Goal: Task Accomplishment & Management: Manage account settings

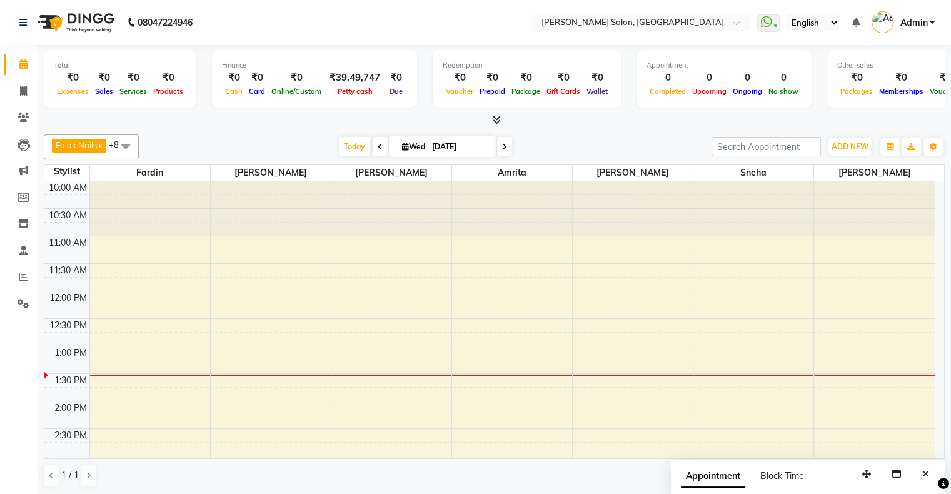
scroll to position [431, 0]
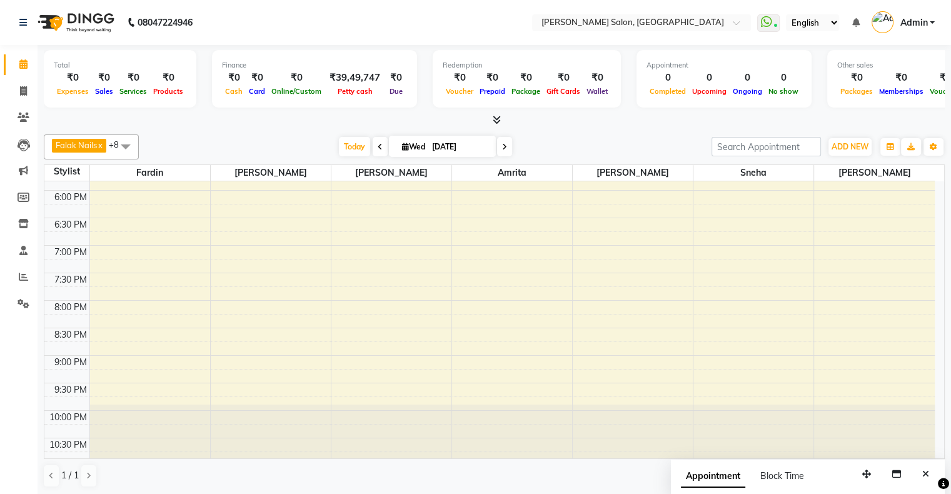
click at [497, 141] on span at bounding box center [504, 146] width 15 height 19
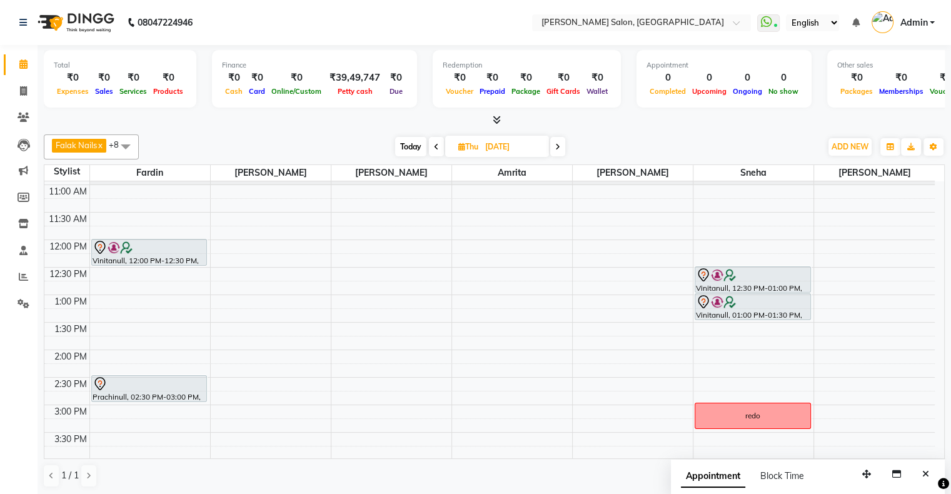
scroll to position [62, 0]
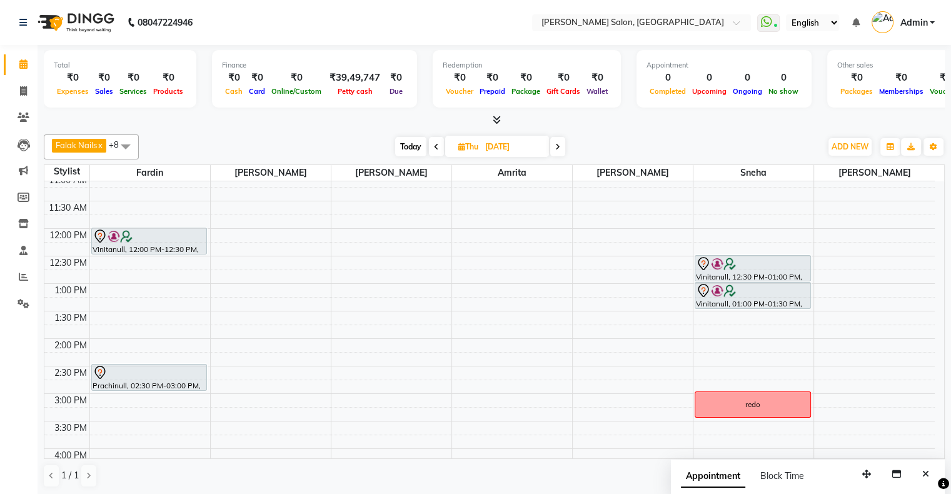
click at [404, 141] on span "Today" at bounding box center [410, 146] width 31 height 19
type input "[DATE]"
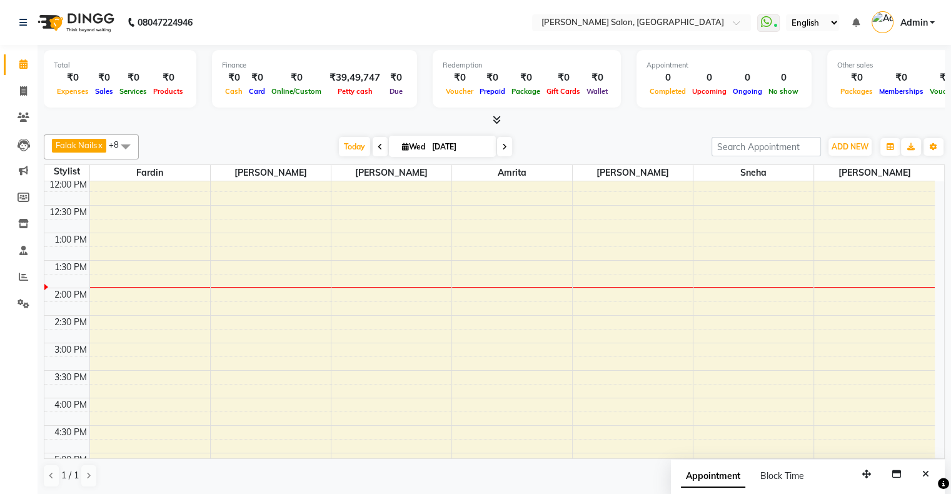
scroll to position [0, 0]
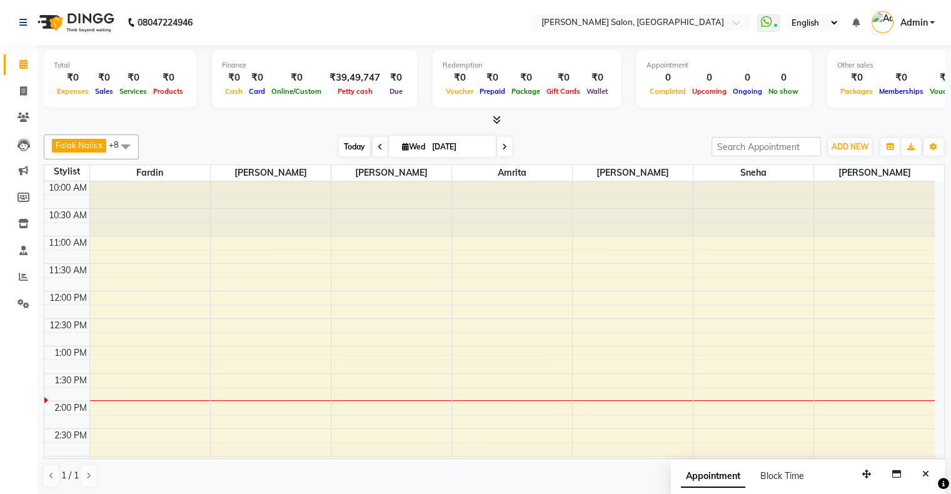
click at [351, 145] on span "Today" at bounding box center [354, 146] width 31 height 19
click at [16, 89] on span at bounding box center [23, 91] width 22 height 14
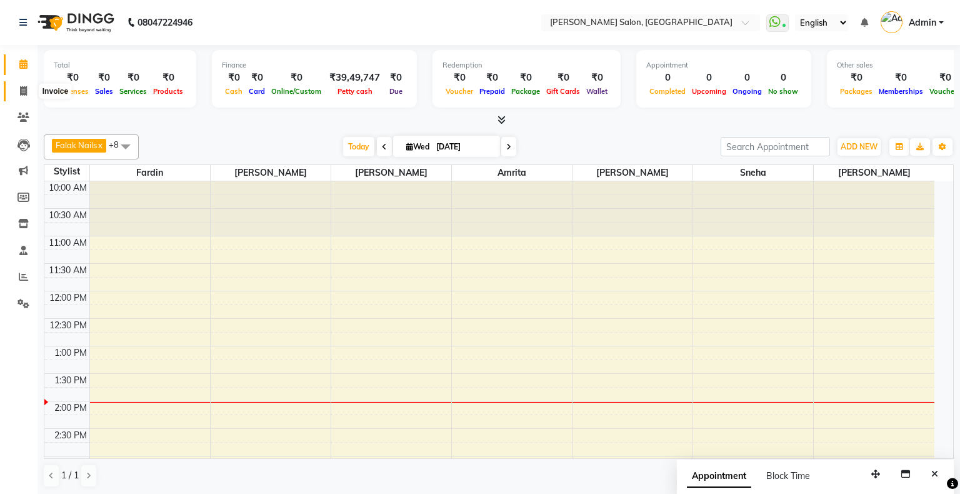
select select "4073"
select select "service"
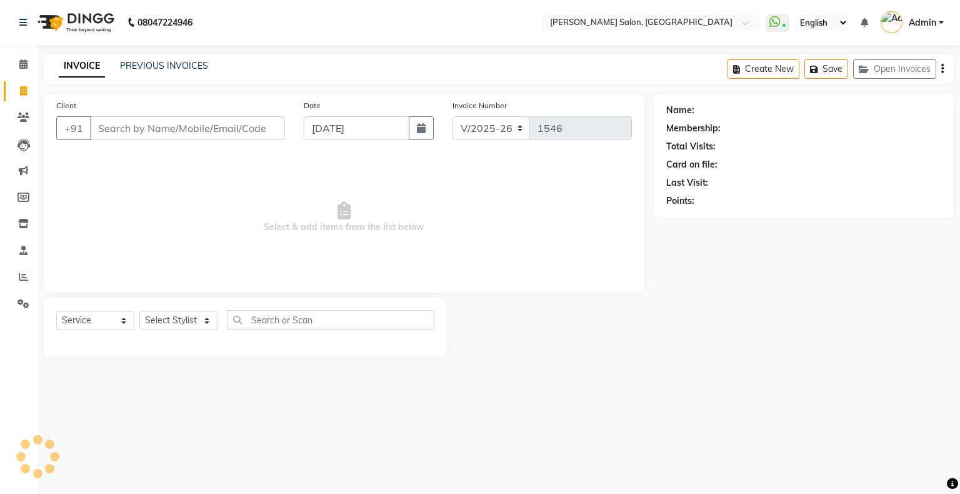
click at [170, 126] on input "Client" at bounding box center [187, 128] width 195 height 24
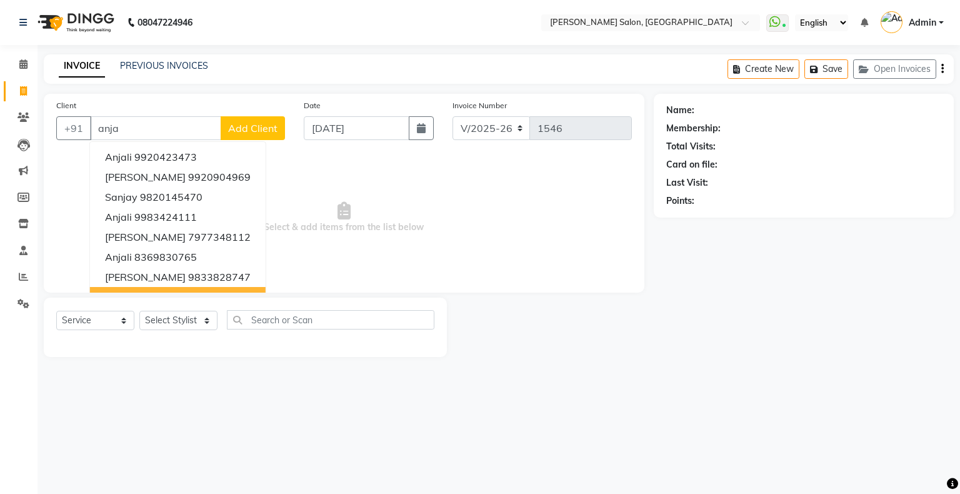
click at [262, 287] on button "[PERSON_NAME] 8879757569" at bounding box center [178, 297] width 176 height 20
type input "8879757569"
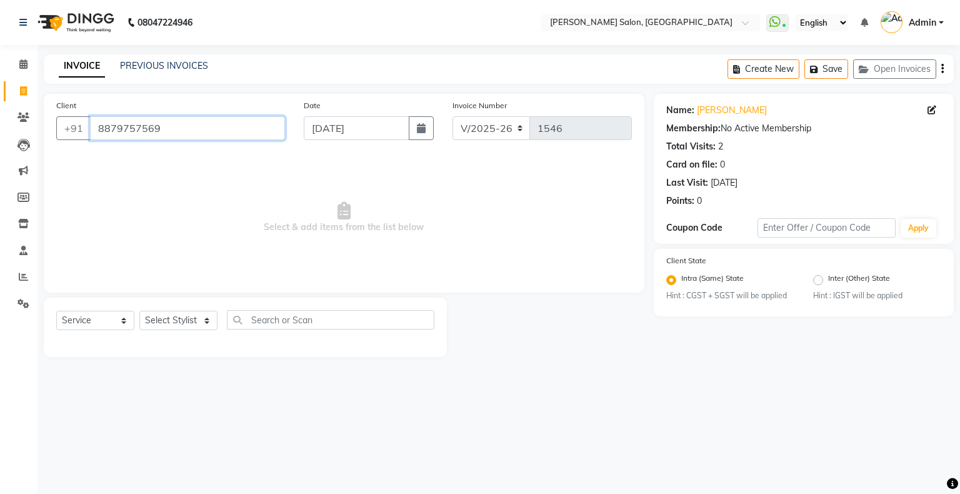
click at [250, 127] on input "8879757569" at bounding box center [187, 128] width 195 height 24
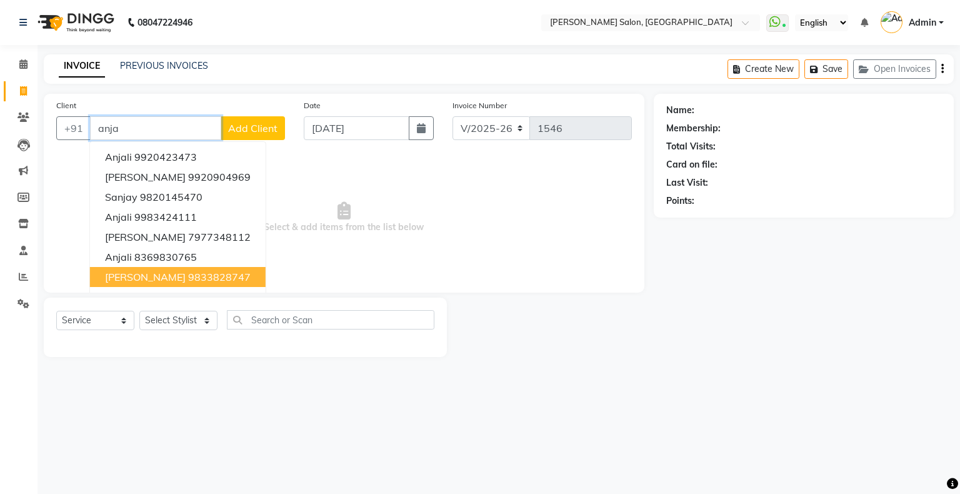
click at [241, 279] on button "[PERSON_NAME] 9833828747" at bounding box center [178, 277] width 176 height 20
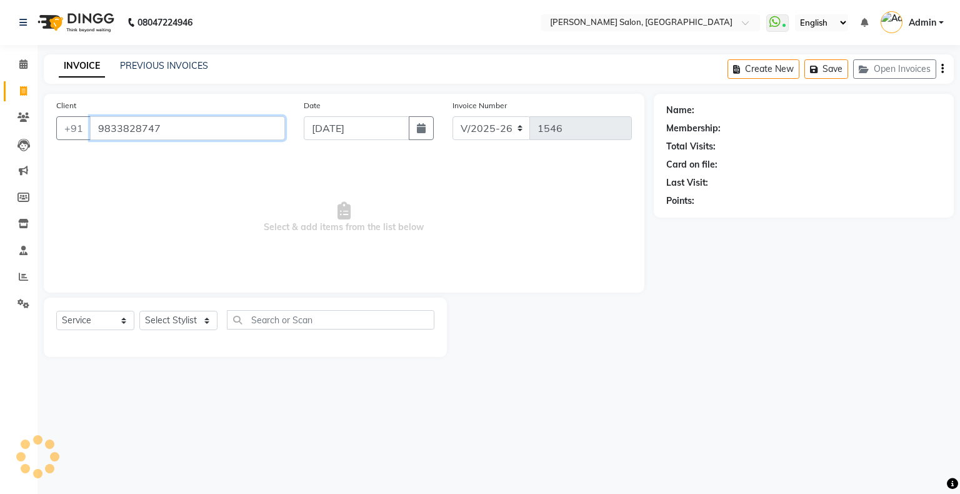
type input "9833828747"
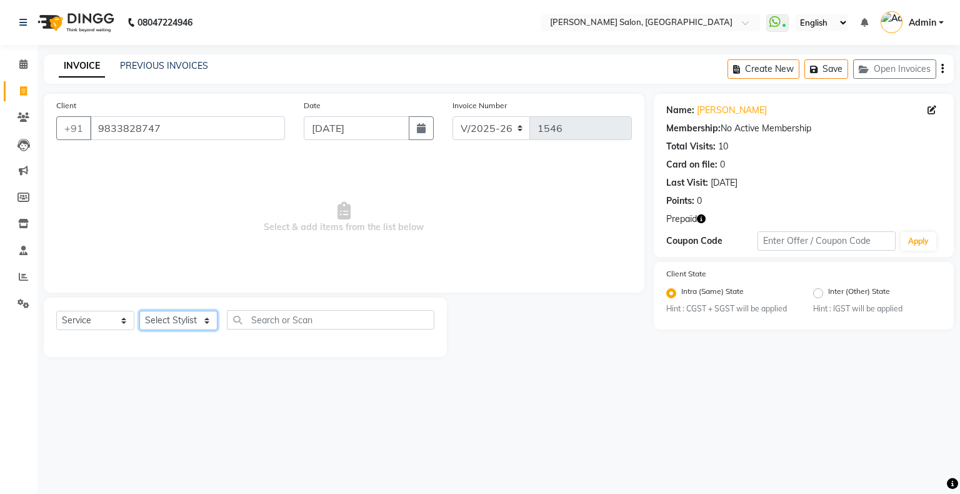
click at [172, 324] on select "Select Stylist Akshay [PERSON_NAME] Amrita Ashwini Hair Head [PERSON_NAME] [PER…" at bounding box center [178, 320] width 78 height 19
select select "84656"
click at [139, 311] on select "Select Stylist Akshay [PERSON_NAME] Amrita Ashwini Hair Head [PERSON_NAME] [PER…" at bounding box center [178, 320] width 78 height 19
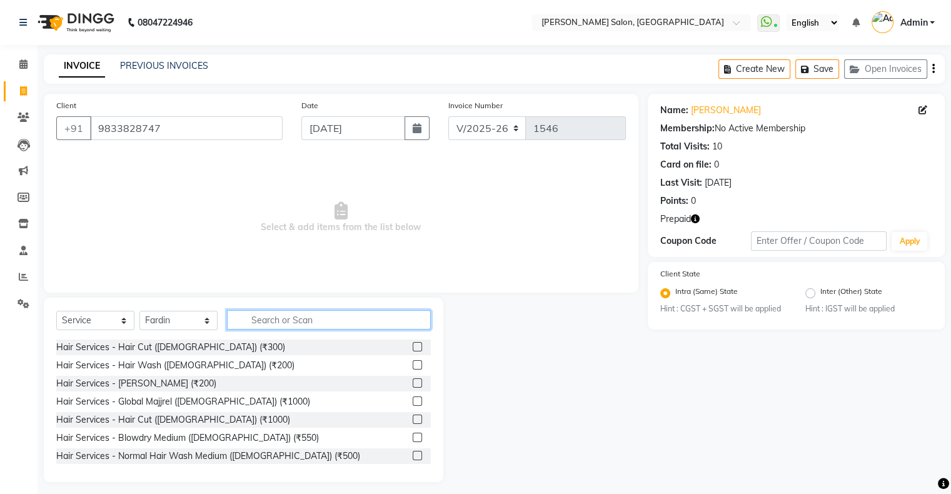
click at [297, 311] on input "text" at bounding box center [329, 319] width 204 height 19
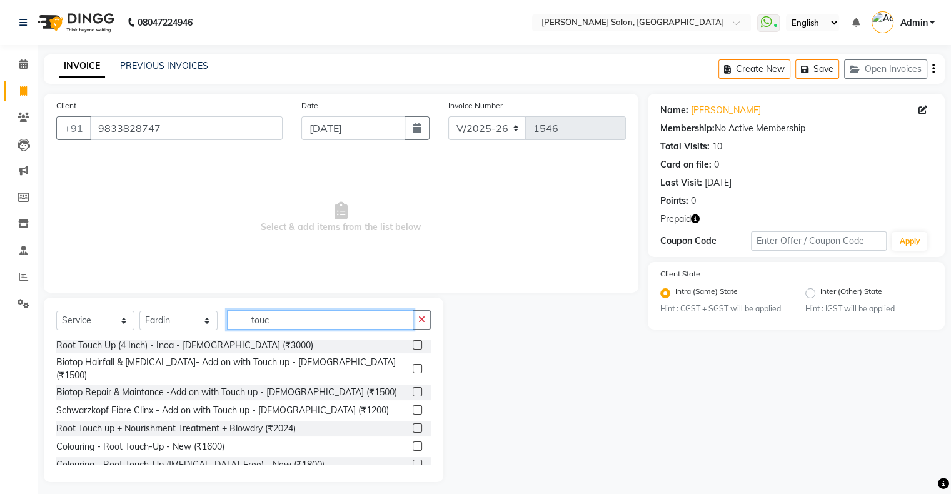
scroll to position [7, 0]
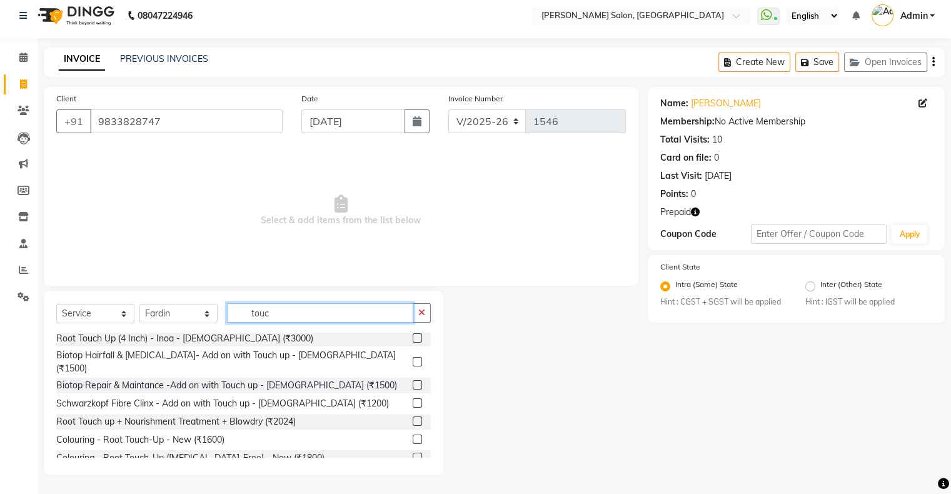
type input "touc"
click at [412, 452] on label at bounding box center [416, 456] width 9 height 9
click at [412, 454] on input "checkbox" at bounding box center [416, 458] width 8 height 8
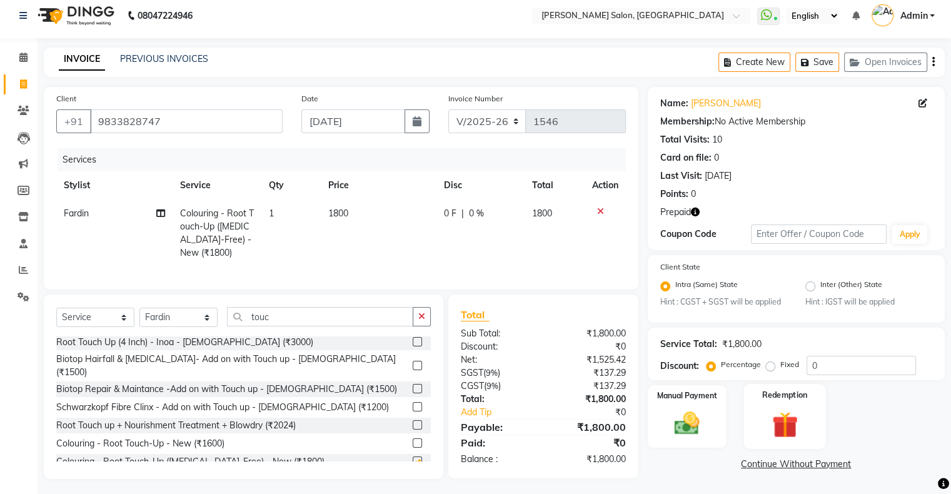
checkbox input "false"
click at [797, 426] on img at bounding box center [784, 425] width 42 height 32
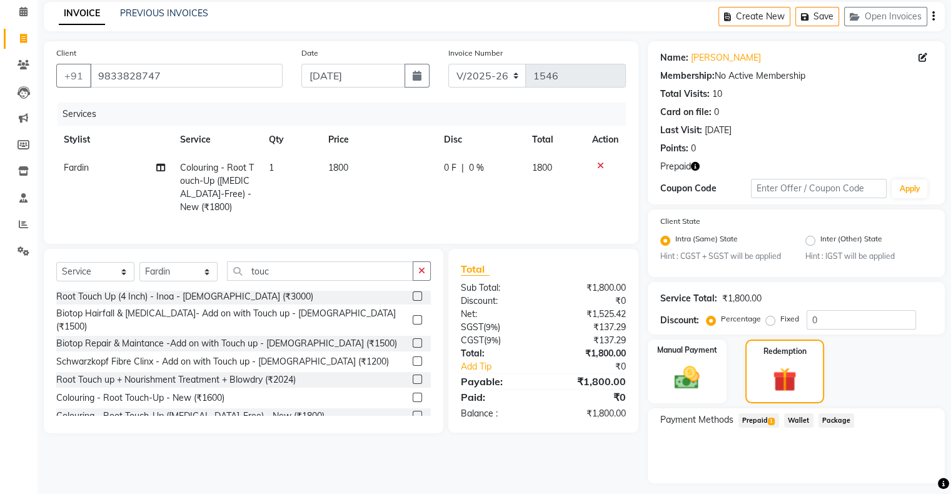
click at [773, 417] on span "1" at bounding box center [770, 420] width 7 height 7
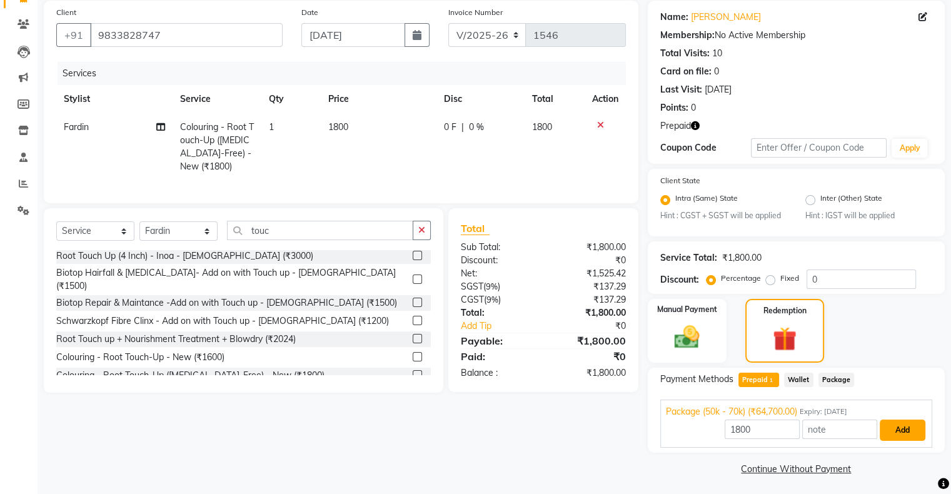
click at [901, 424] on button "Add" at bounding box center [902, 429] width 46 height 21
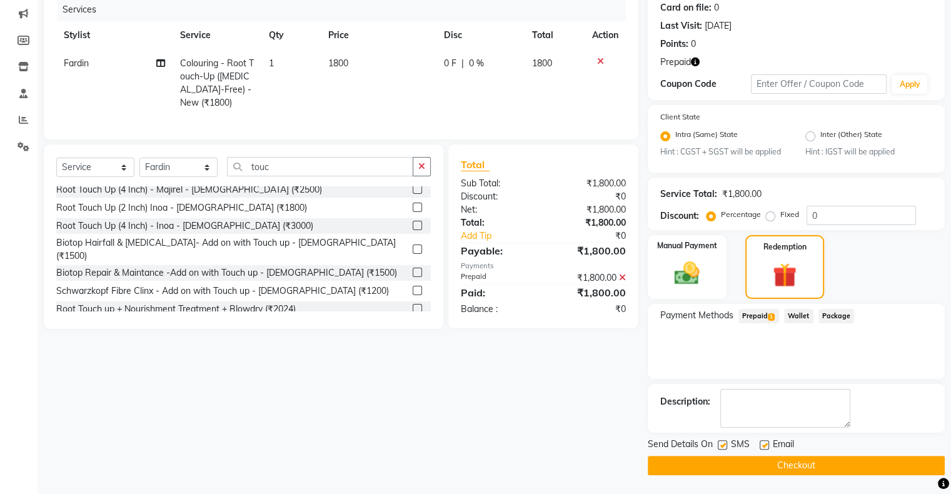
scroll to position [12, 0]
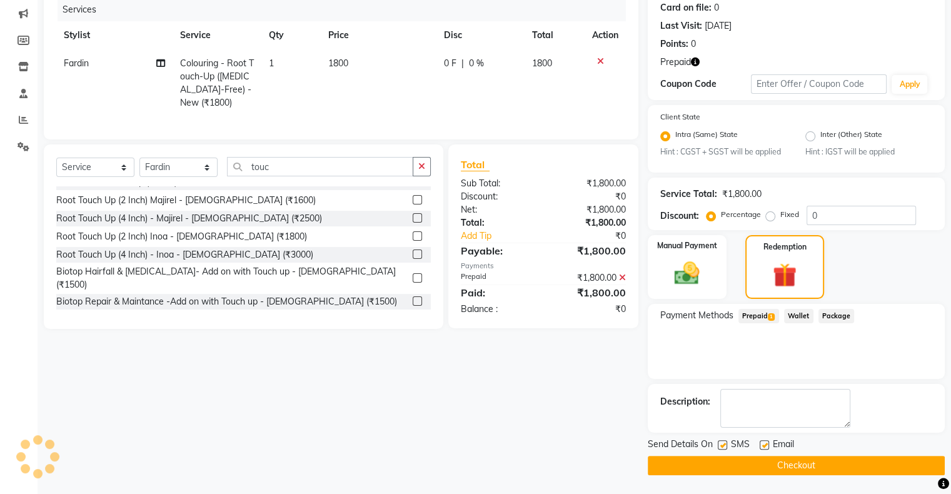
click at [740, 471] on button "Checkout" at bounding box center [795, 465] width 297 height 19
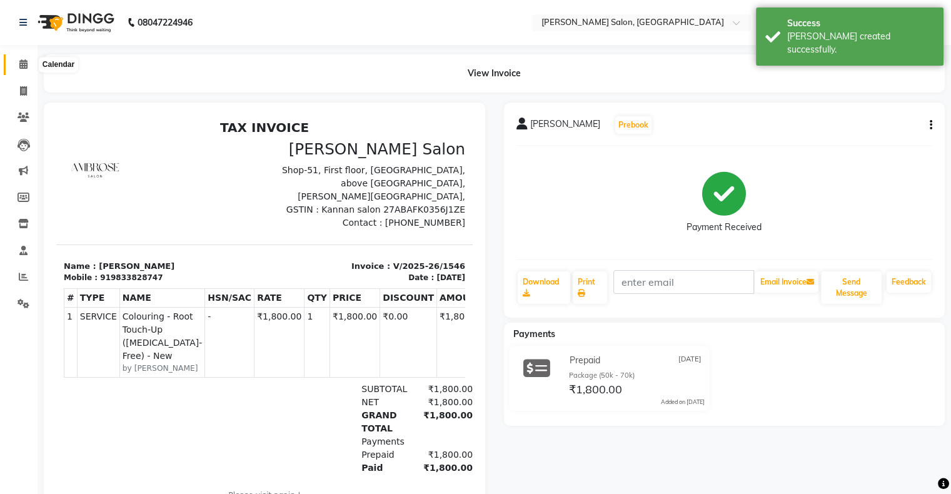
click at [20, 66] on icon at bounding box center [23, 63] width 8 height 9
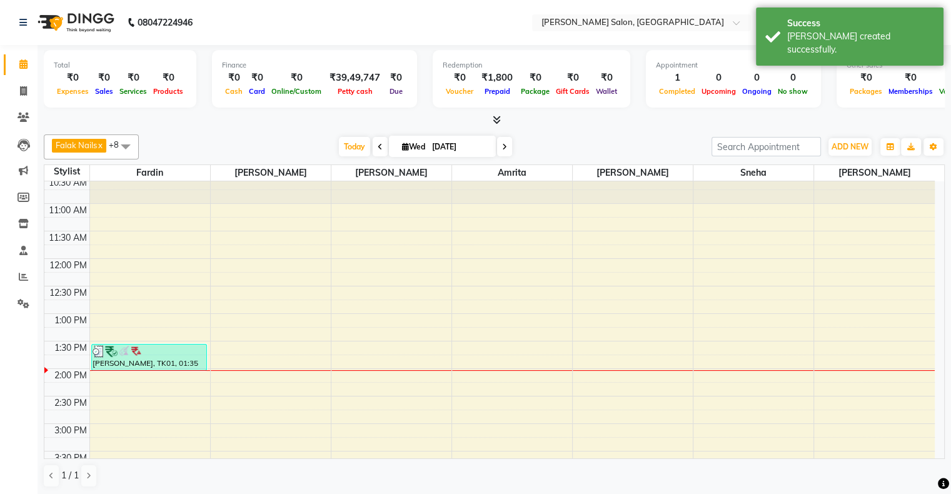
scroll to position [62, 0]
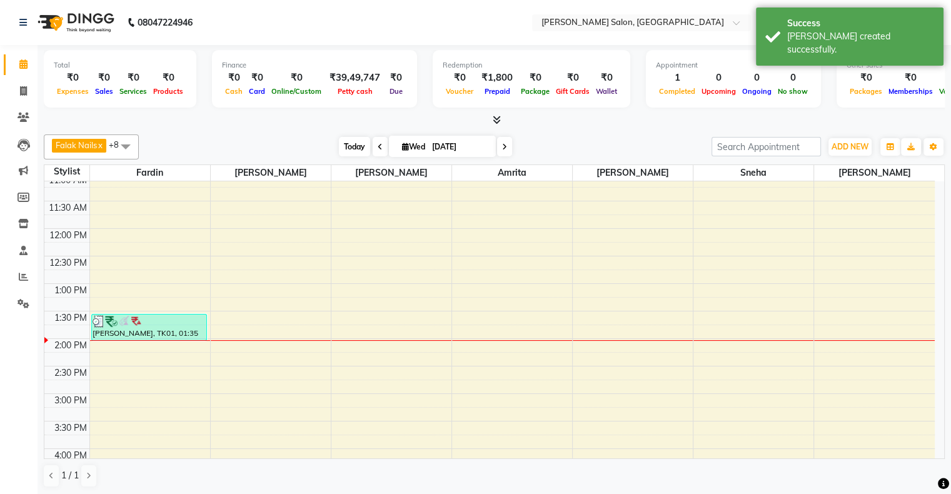
click at [347, 149] on span "Today" at bounding box center [354, 146] width 31 height 19
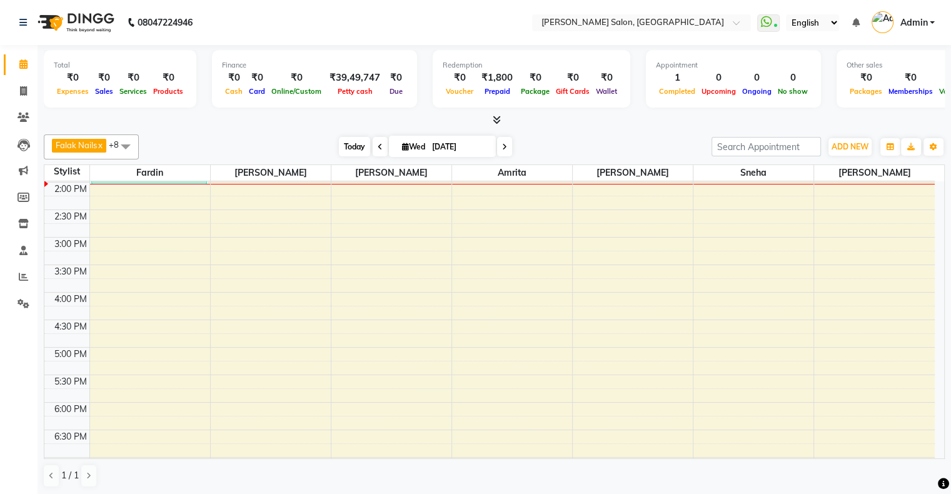
click at [341, 147] on span "Today" at bounding box center [354, 146] width 31 height 19
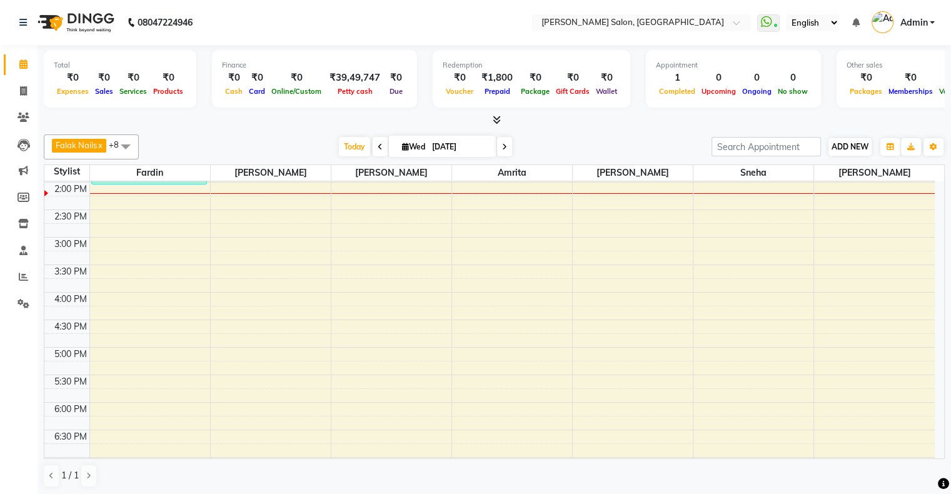
scroll to position [0, 0]
click at [851, 142] on span "ADD NEW" at bounding box center [849, 146] width 37 height 9
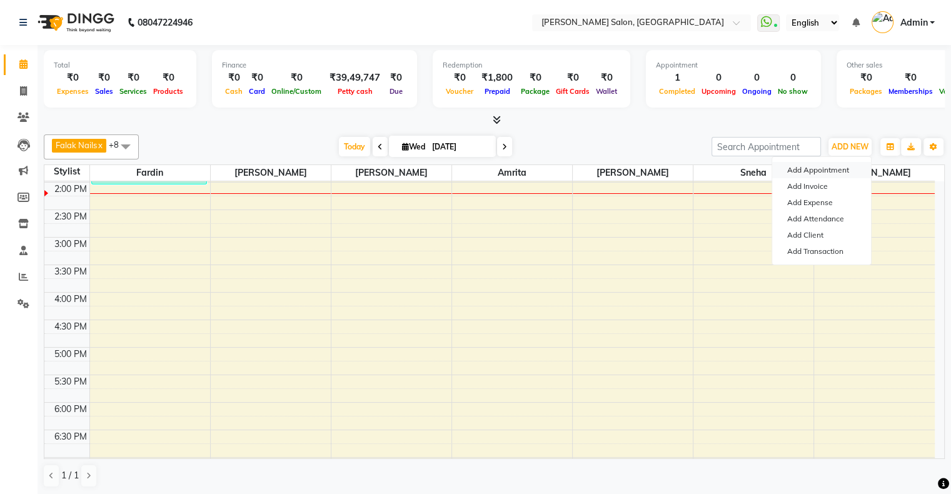
click at [839, 169] on button "Add Appointment" at bounding box center [821, 170] width 99 height 16
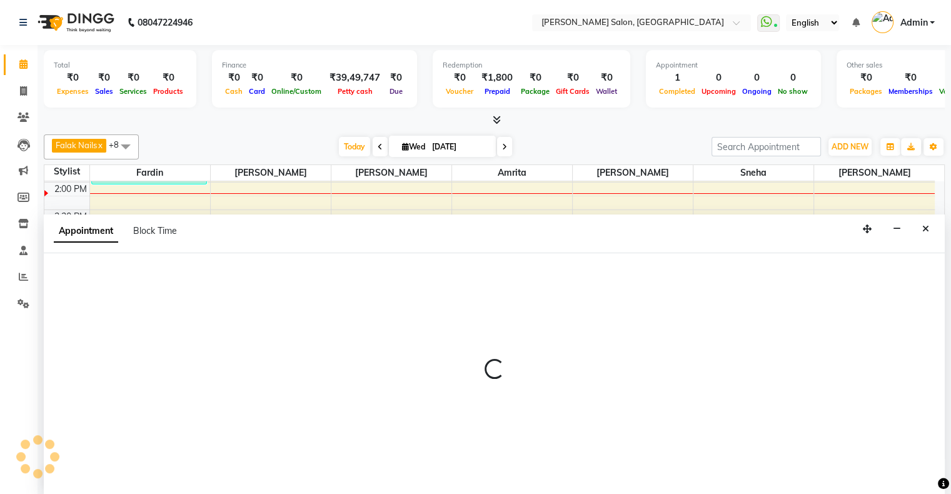
select select "tentative"
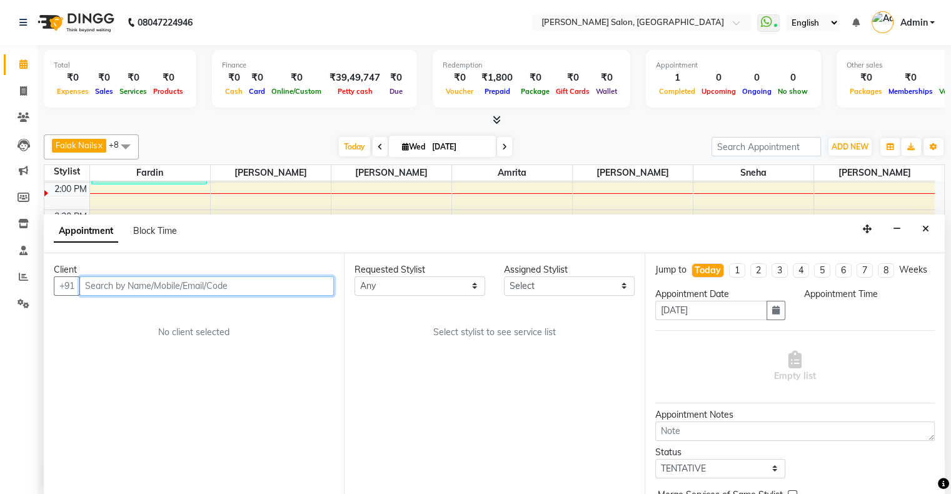
select select "660"
click at [192, 291] on input "text" at bounding box center [206, 285] width 254 height 19
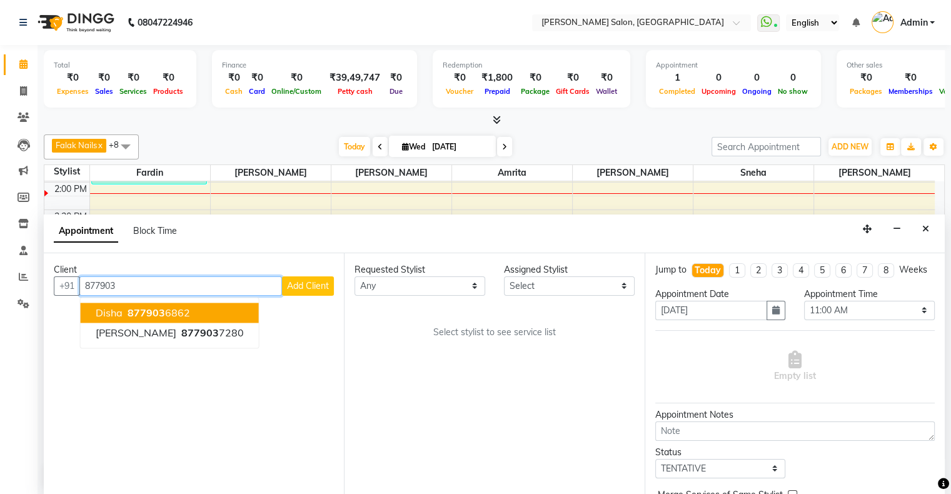
click at [162, 314] on span "877903" at bounding box center [145, 312] width 37 height 12
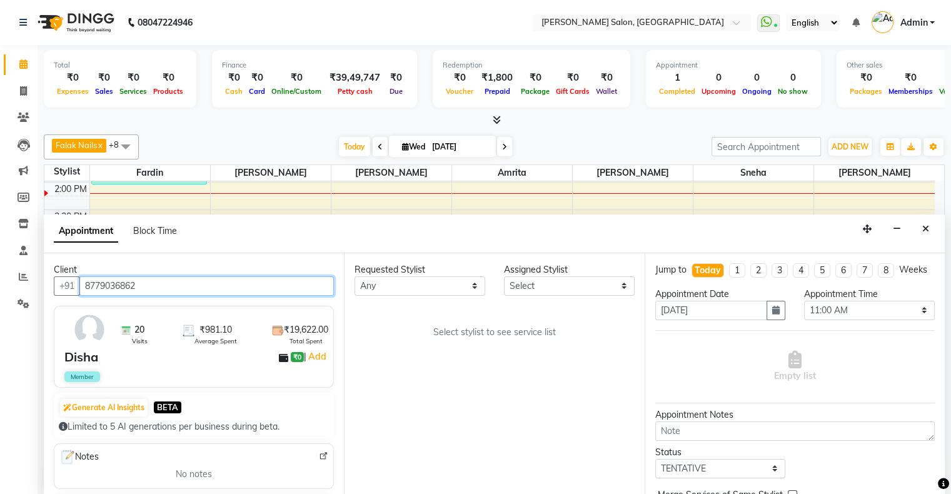
type input "8779036862"
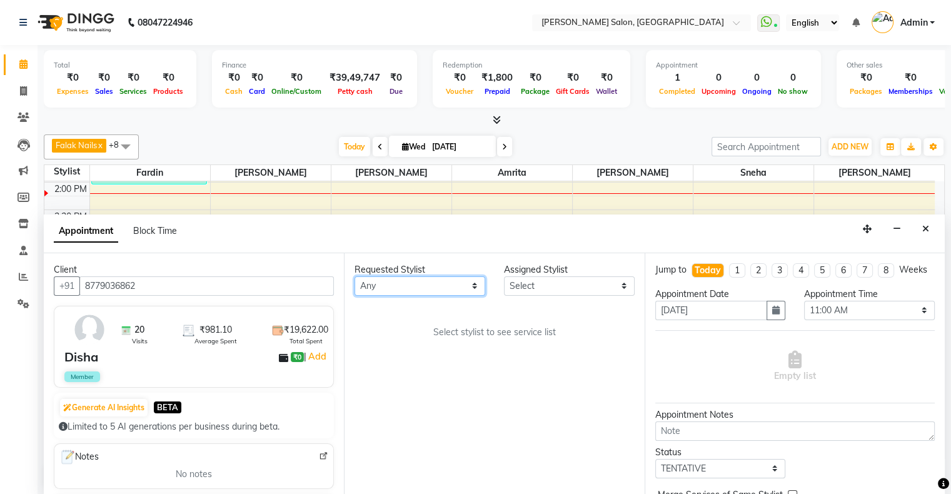
click at [396, 289] on select "Any [PERSON_NAME] Hair Head [PERSON_NAME] [PERSON_NAME] [PERSON_NAME] [PERSON_N…" at bounding box center [419, 285] width 131 height 19
select select "87848"
click at [354, 276] on select "Any [PERSON_NAME] Hair Head [PERSON_NAME] [PERSON_NAME] [PERSON_NAME] [PERSON_N…" at bounding box center [419, 285] width 131 height 19
select select "87848"
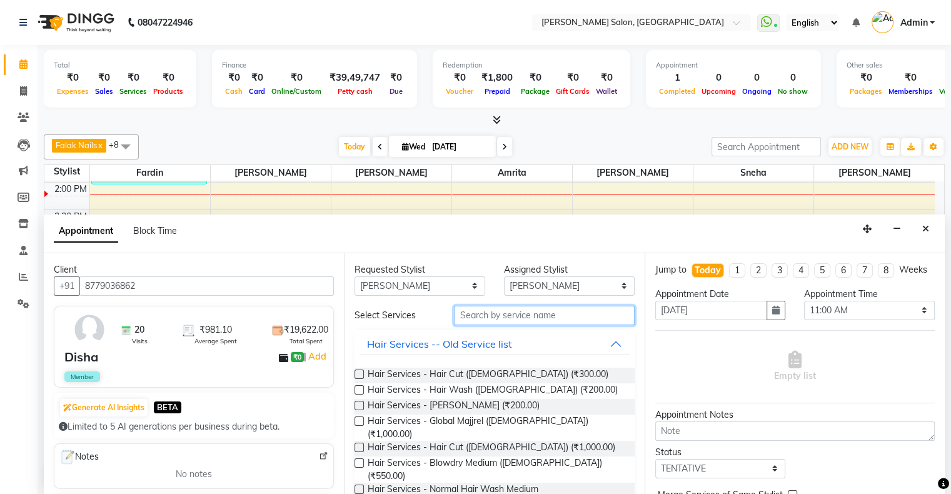
click at [525, 317] on input "text" at bounding box center [544, 315] width 180 height 19
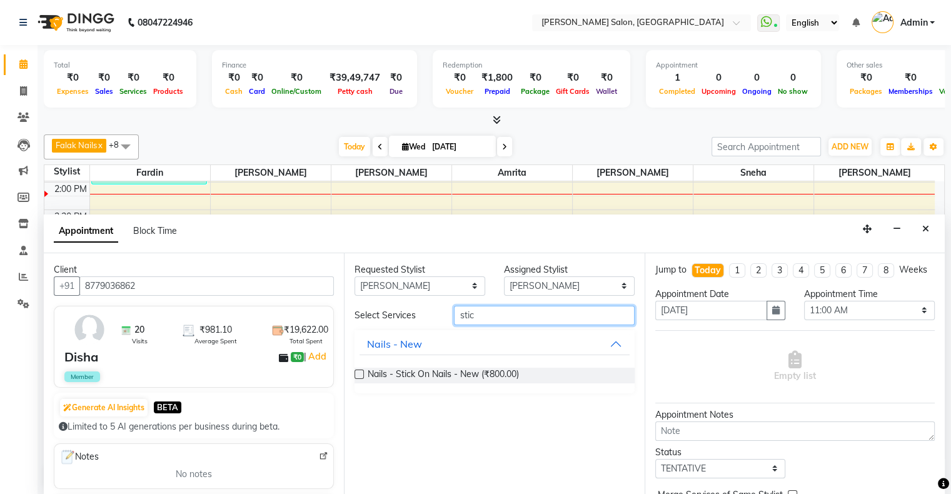
click at [466, 312] on input "stic" at bounding box center [544, 315] width 180 height 19
type input "remo"
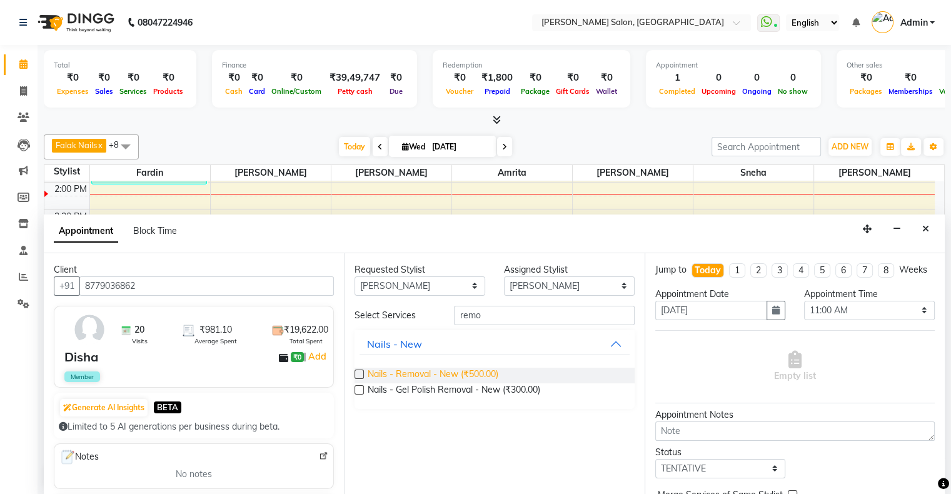
click at [418, 376] on span "Nails - Removal - New (₹500.00)" at bounding box center [432, 375] width 131 height 16
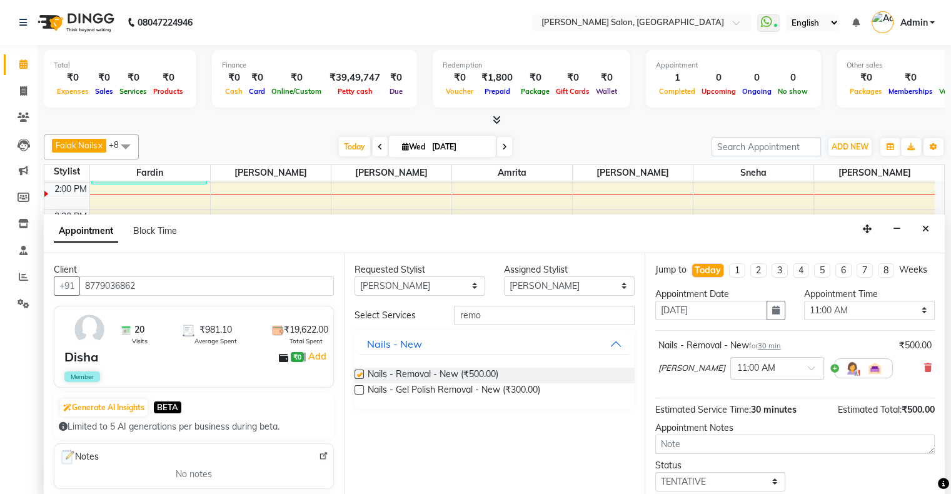
checkbox input "false"
click at [465, 316] on input "remo" at bounding box center [544, 315] width 180 height 19
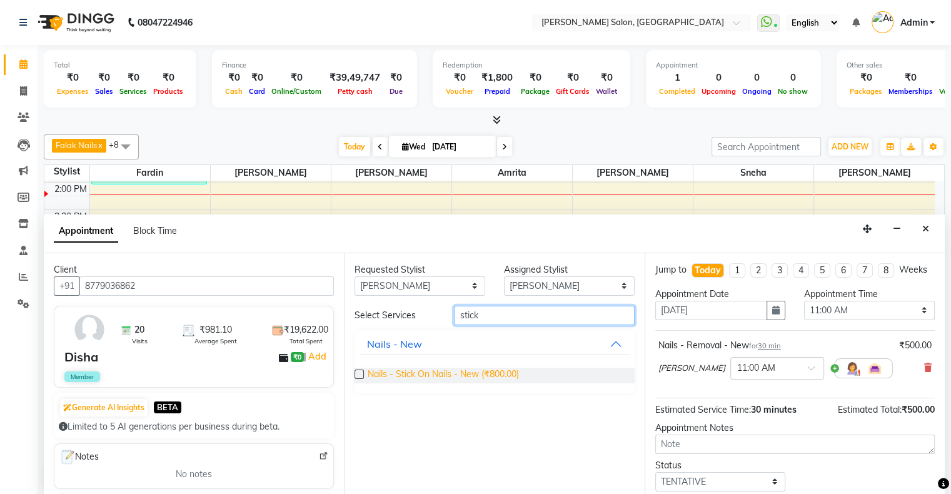
type input "stick"
click at [461, 372] on span "Nails - Stick On Nails - New (₹800.00)" at bounding box center [442, 375] width 151 height 16
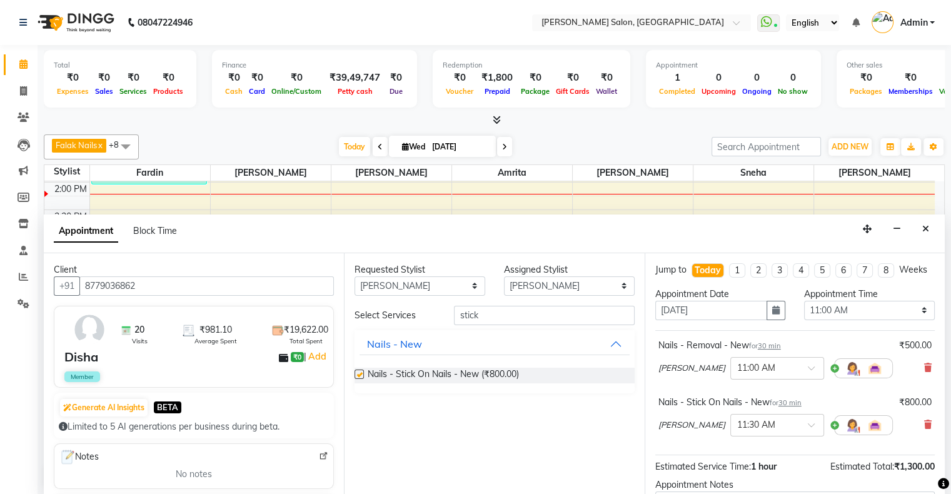
checkbox input "false"
click at [826, 320] on select "Select 11:00 AM 11:15 AM 11:30 AM 11:45 AM 12:00 PM 12:15 PM 12:30 PM 12:45 PM …" at bounding box center [869, 310] width 131 height 19
select select "930"
click at [804, 311] on select "Select 11:00 AM 11:15 AM 11:30 AM 11:45 AM 12:00 PM 12:15 PM 12:30 PM 12:45 PM …" at bounding box center [869, 310] width 131 height 19
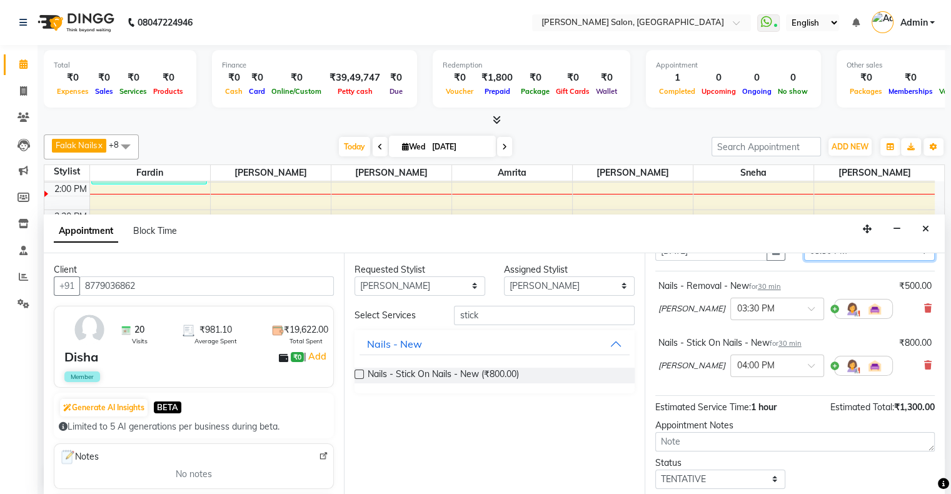
scroll to position [142, 0]
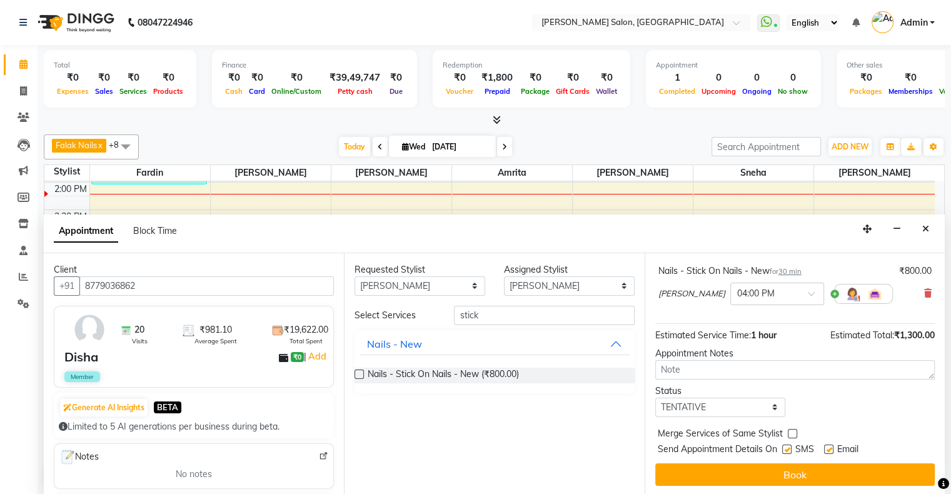
click at [777, 469] on button "Book" at bounding box center [794, 474] width 279 height 22
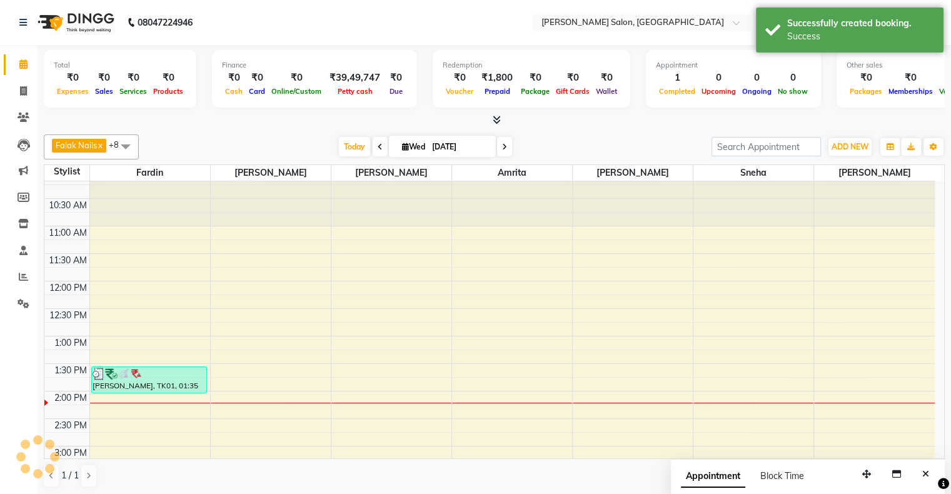
scroll to position [0, 0]
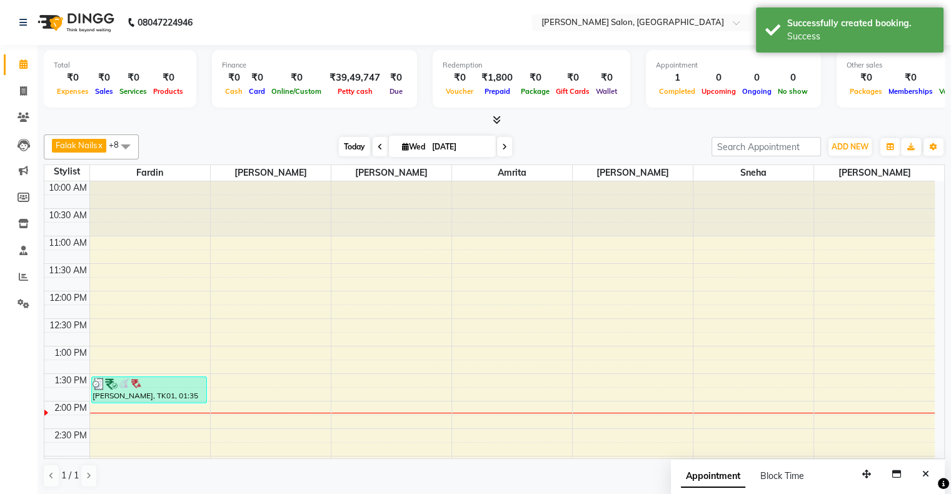
click at [351, 139] on span "Today" at bounding box center [354, 146] width 31 height 19
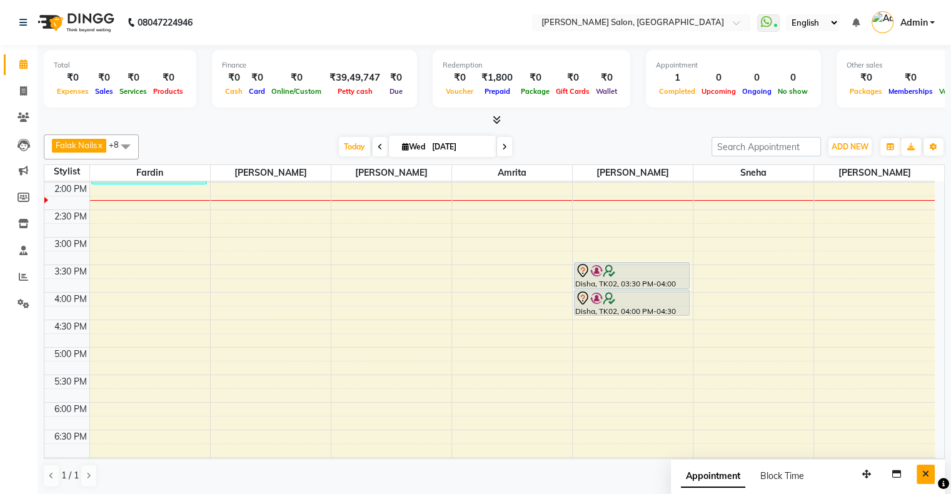
click at [930, 474] on button "Close" at bounding box center [925, 473] width 18 height 19
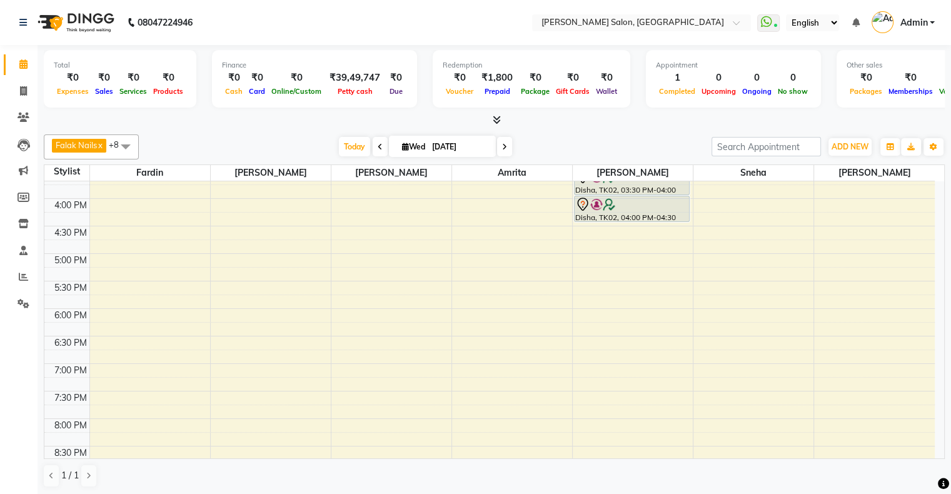
scroll to position [344, 0]
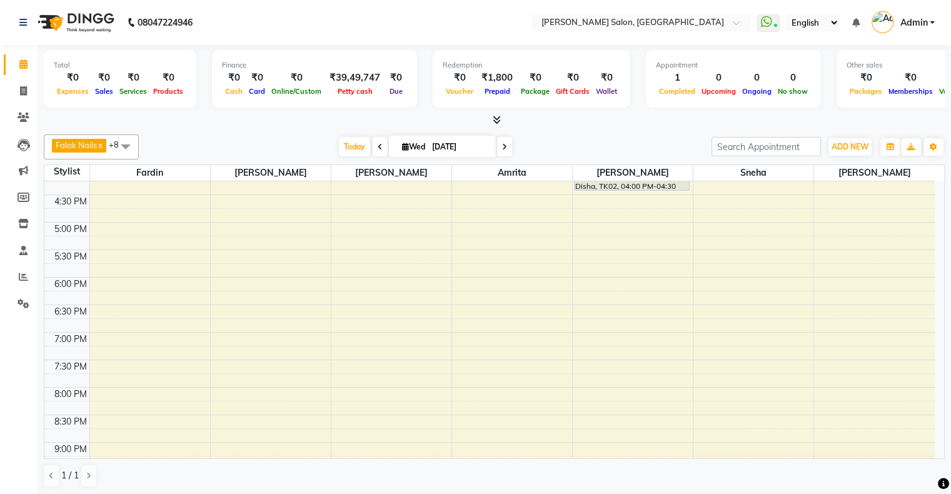
click at [757, 206] on div "10:00 AM 10:30 AM 11:00 AM 11:30 AM 12:00 PM 12:30 PM 1:00 PM 1:30 PM 2:00 PM 2…" at bounding box center [489, 195] width 890 height 714
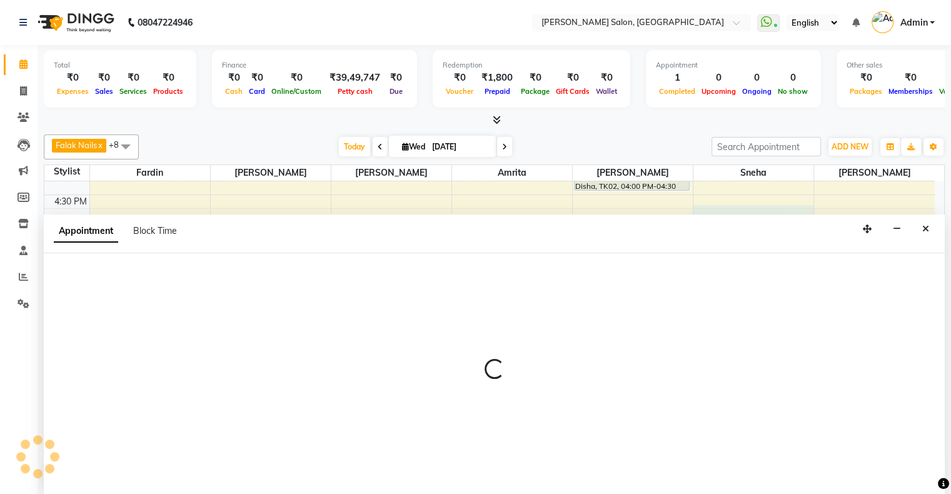
scroll to position [0, 0]
select select "89636"
select select "1005"
select select "tentative"
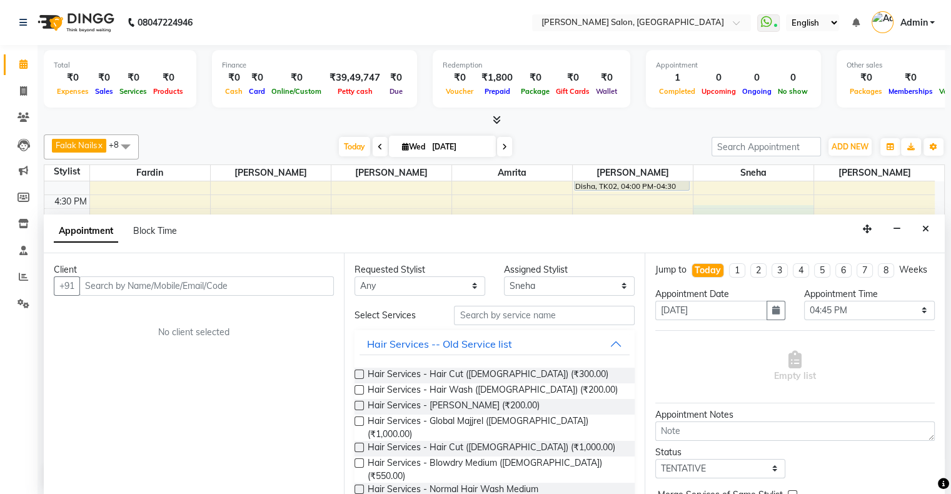
click at [924, 230] on icon "Close" at bounding box center [925, 228] width 7 height 9
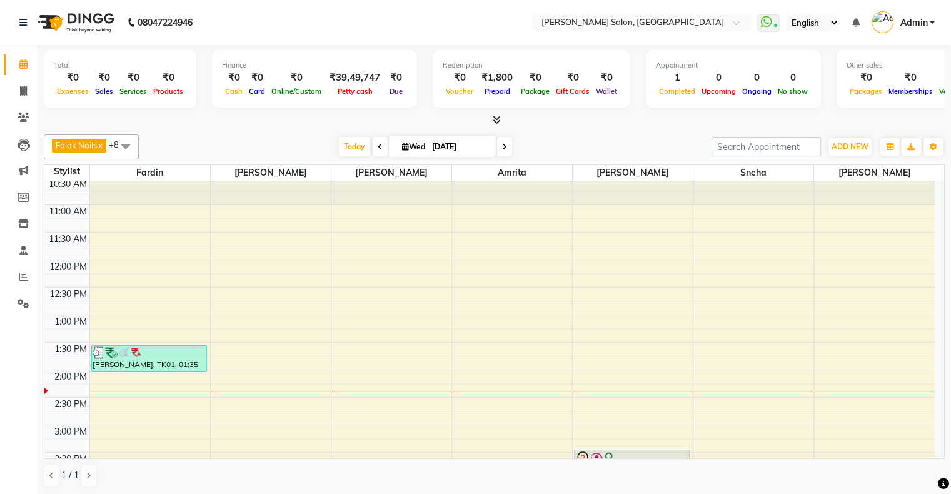
scroll to position [156, 0]
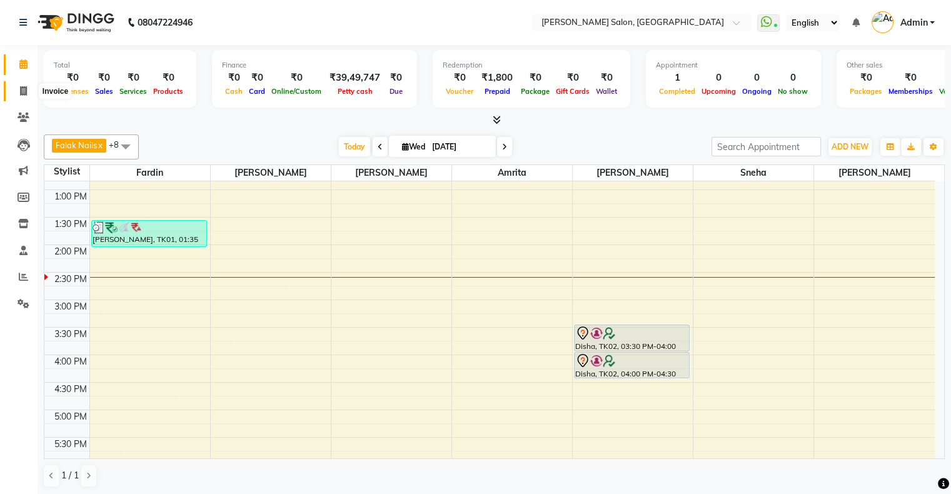
click at [18, 84] on span at bounding box center [23, 91] width 22 height 14
select select "4073"
select select "service"
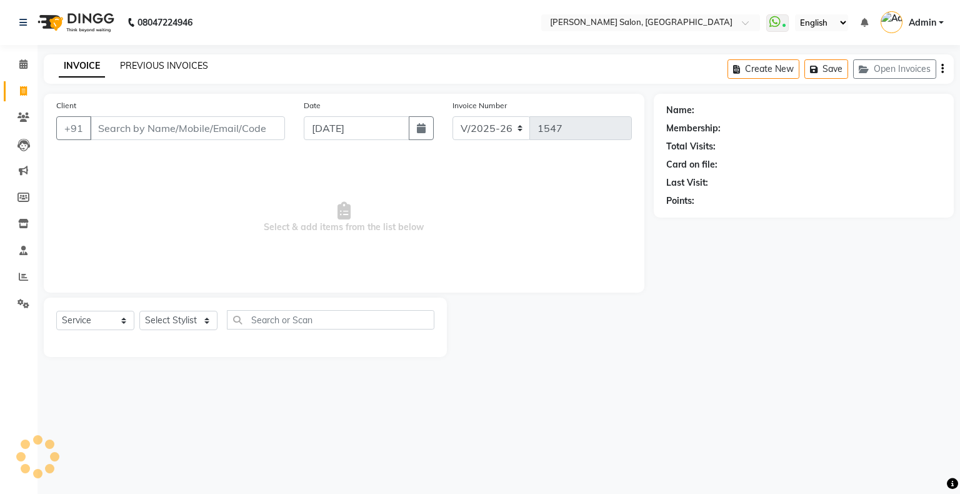
click at [132, 69] on link "PREVIOUS INVOICES" at bounding box center [164, 65] width 88 height 11
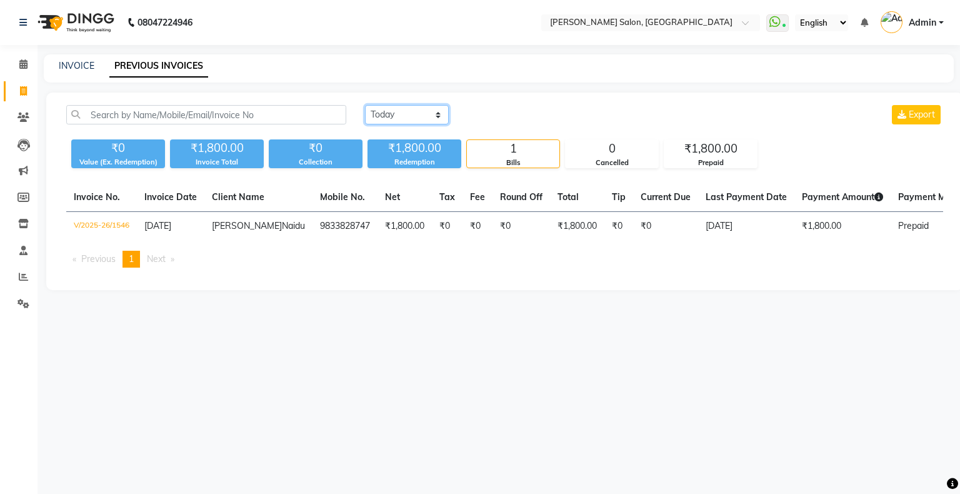
click at [390, 119] on select "[DATE] [DATE] Custom Range" at bounding box center [407, 114] width 84 height 19
select select "[DATE]"
click at [365, 105] on select "[DATE] [DATE] Custom Range" at bounding box center [407, 114] width 84 height 19
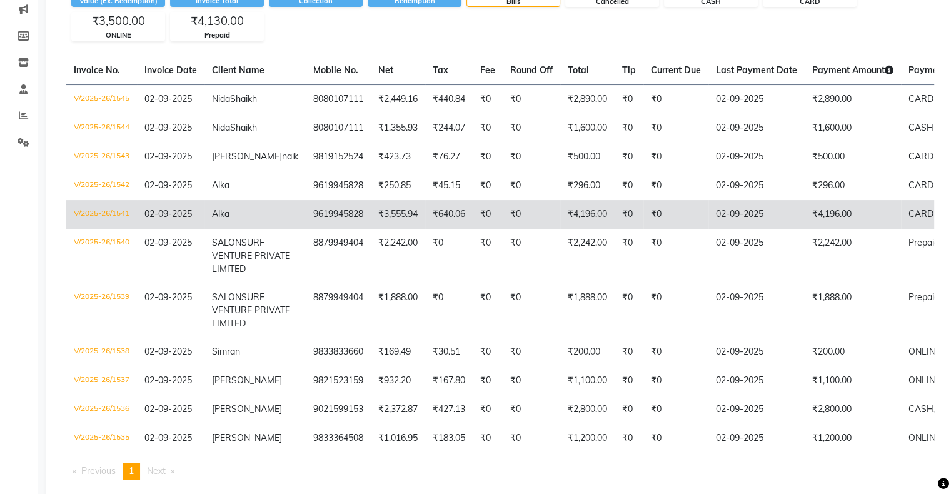
scroll to position [224, 0]
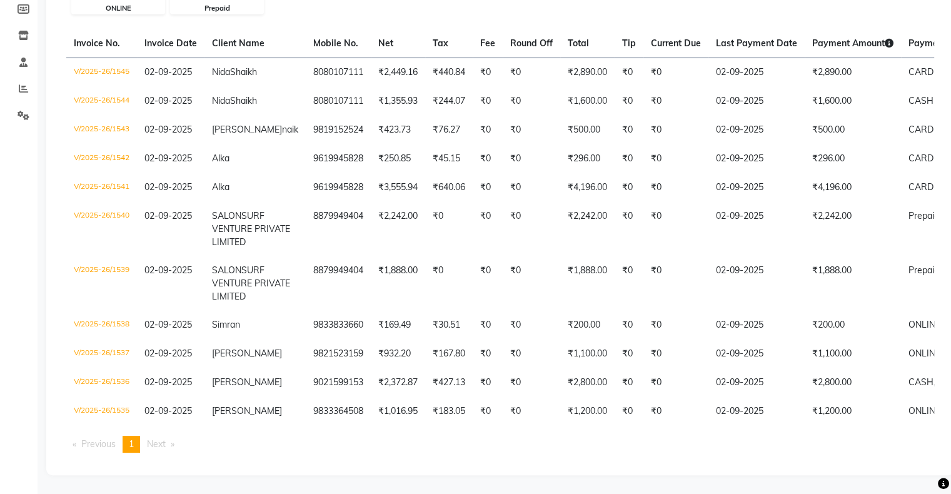
click at [162, 451] on li "Next page" at bounding box center [161, 444] width 40 height 17
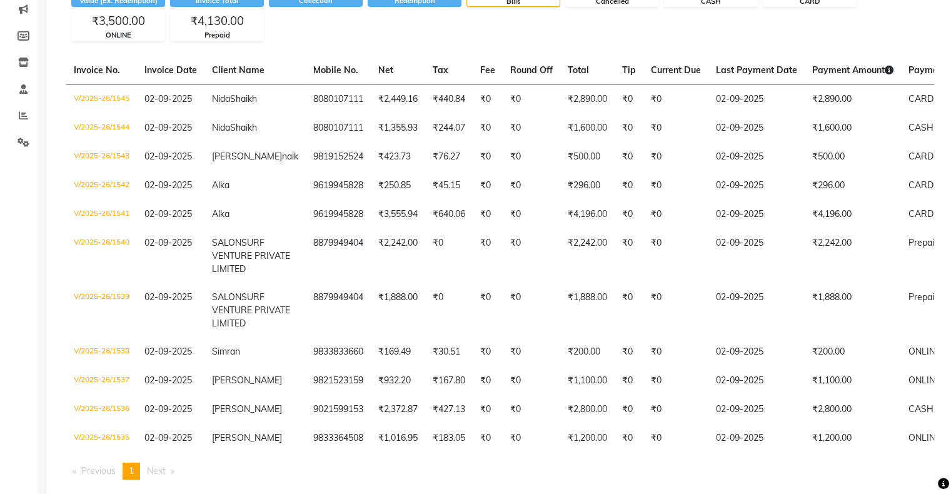
scroll to position [0, 0]
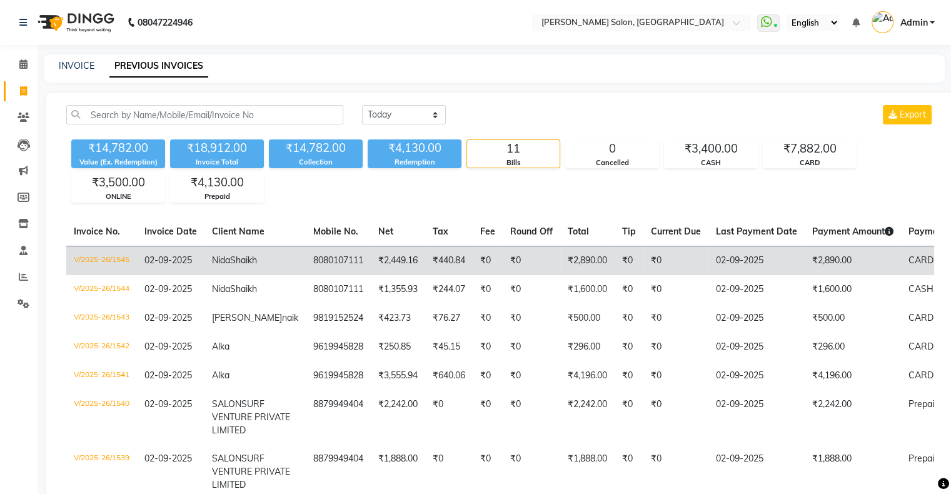
click at [99, 257] on td "V/2025-26/1545" at bounding box center [101, 260] width 71 height 29
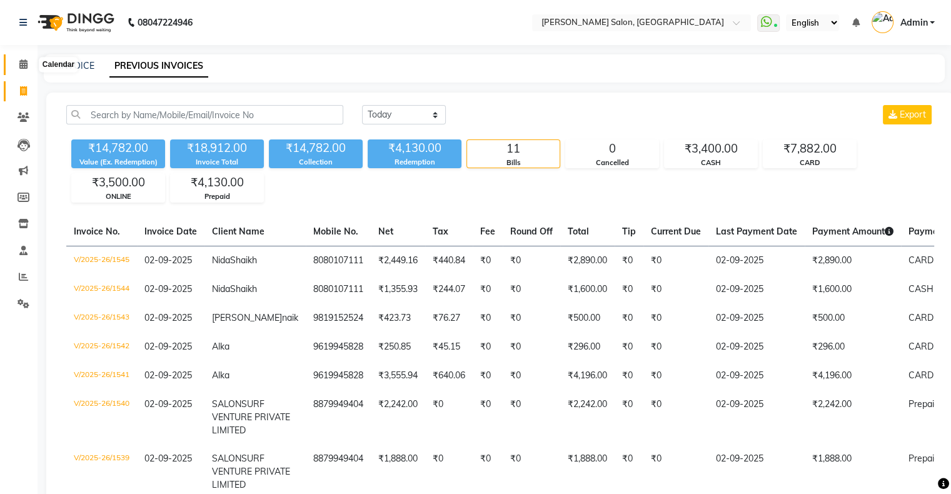
click at [14, 64] on span at bounding box center [23, 64] width 22 height 14
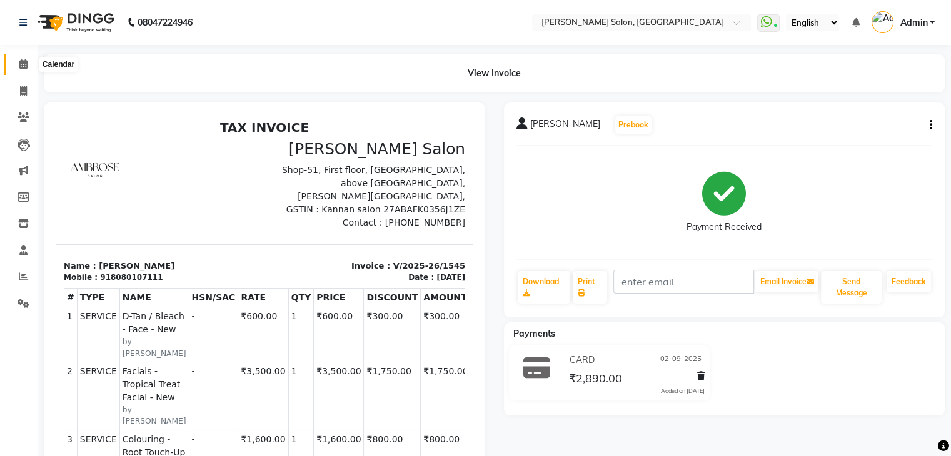
click at [22, 69] on icon at bounding box center [23, 63] width 8 height 9
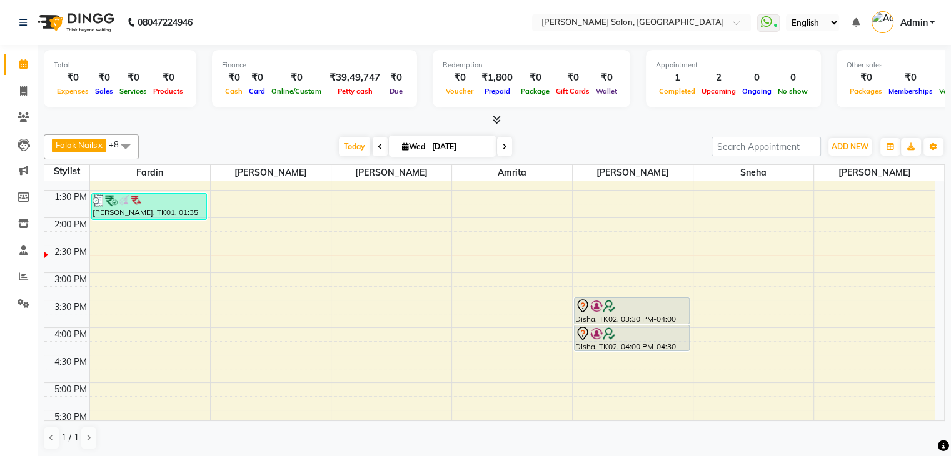
scroll to position [156, 0]
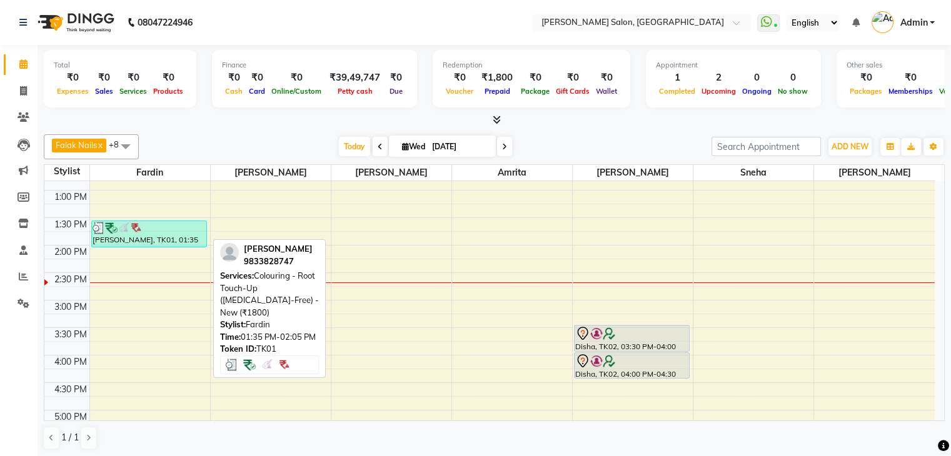
click at [116, 236] on div "[PERSON_NAME], TK01, 01:35 PM-02:05 PM, Colouring - Root Touch-Up ([MEDICAL_DAT…" at bounding box center [149, 234] width 114 height 26
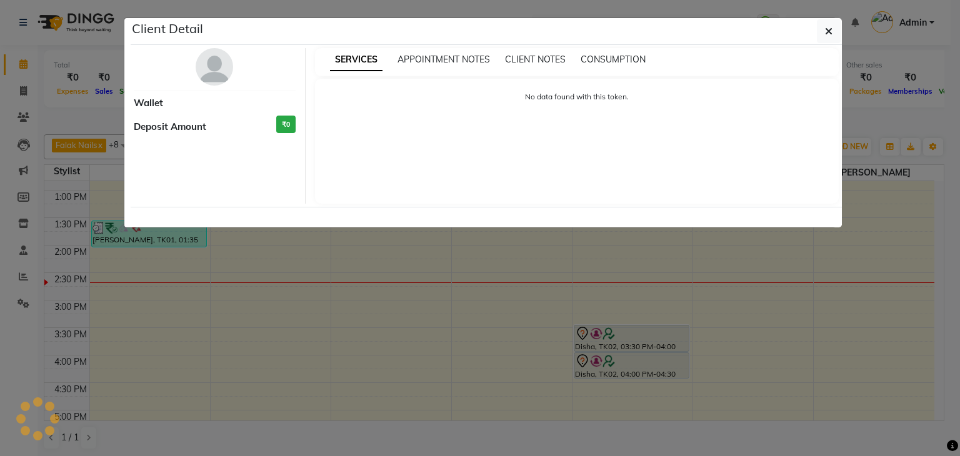
select select "3"
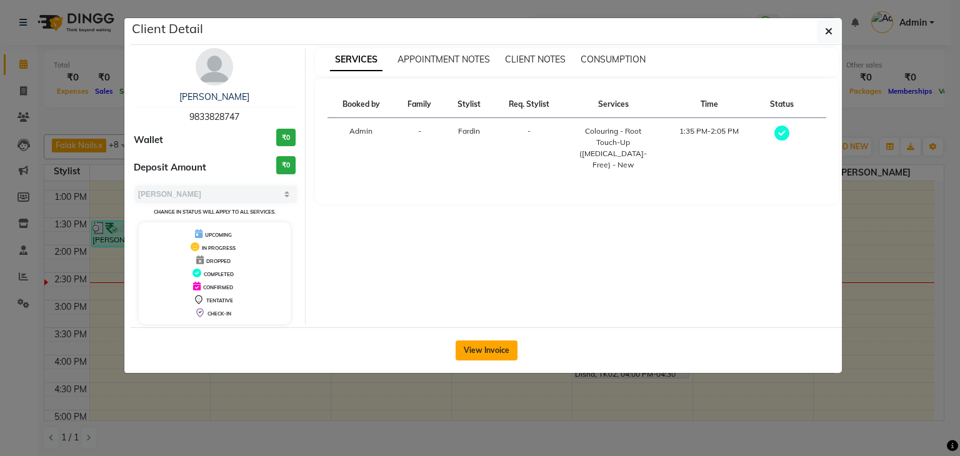
click at [484, 353] on button "View Invoice" at bounding box center [487, 351] width 62 height 20
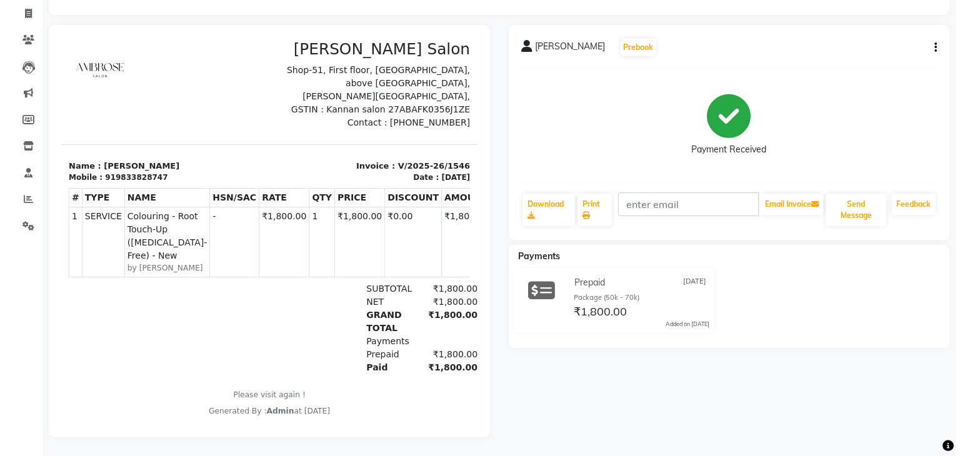
scroll to position [86, 0]
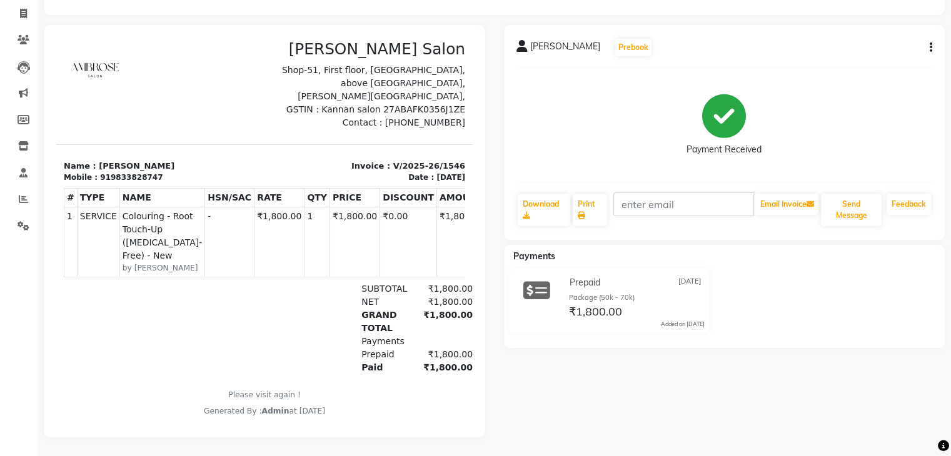
click at [210, 372] on div "Paid ₹1,800.00" at bounding box center [331, 367] width 282 height 13
click at [929, 47] on icon "button" at bounding box center [930, 47] width 2 height 1
click at [840, 9] on div "Cancel Invoice" at bounding box center [868, 17] width 86 height 16
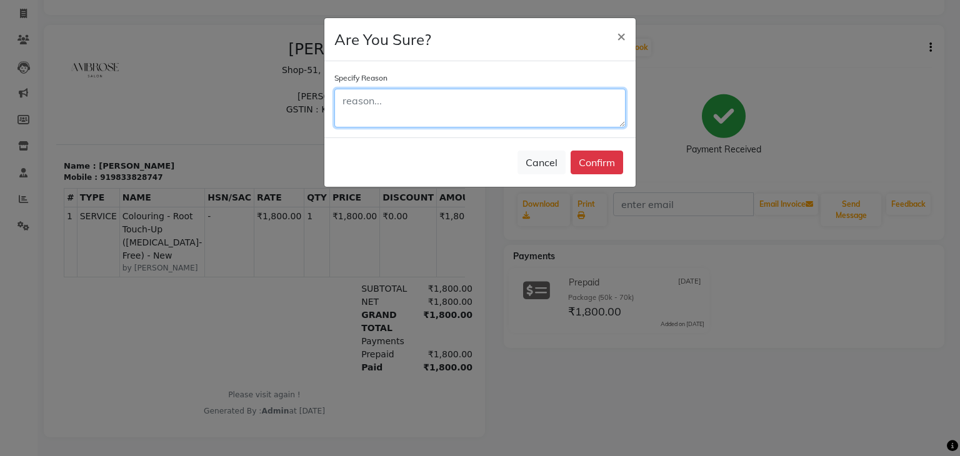
click at [440, 104] on textarea at bounding box center [479, 108] width 291 height 39
type textarea "cancel"
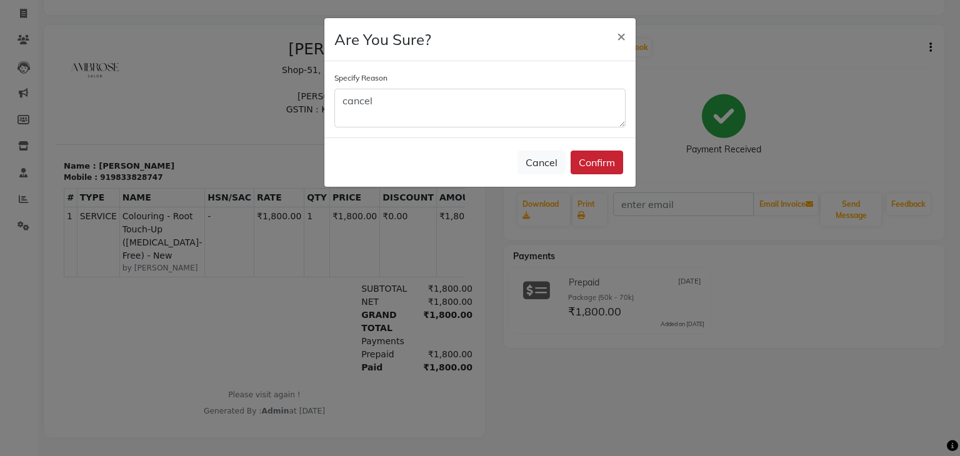
click at [587, 156] on button "Confirm" at bounding box center [597, 163] width 52 height 24
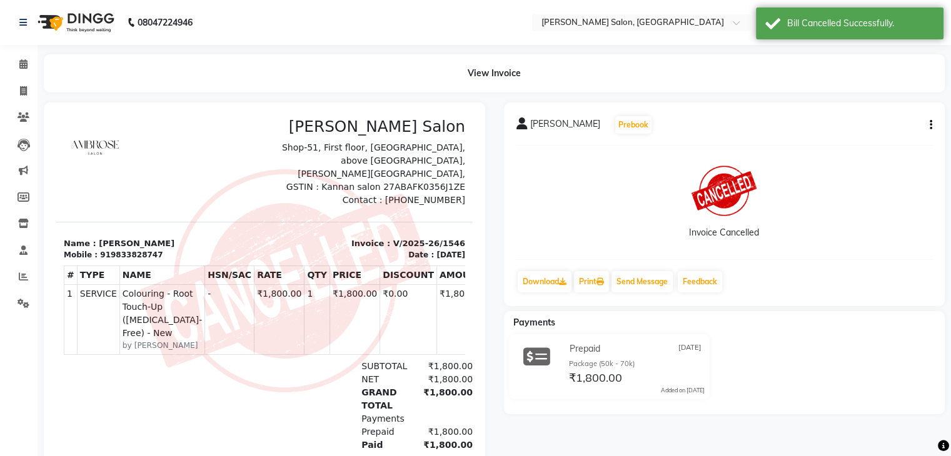
scroll to position [10, 0]
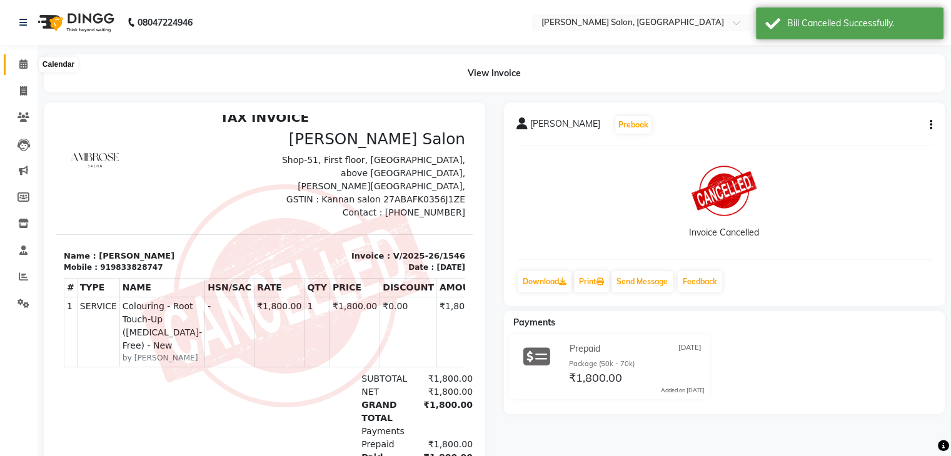
click at [17, 63] on span at bounding box center [23, 64] width 22 height 14
